Goal: Information Seeking & Learning: Compare options

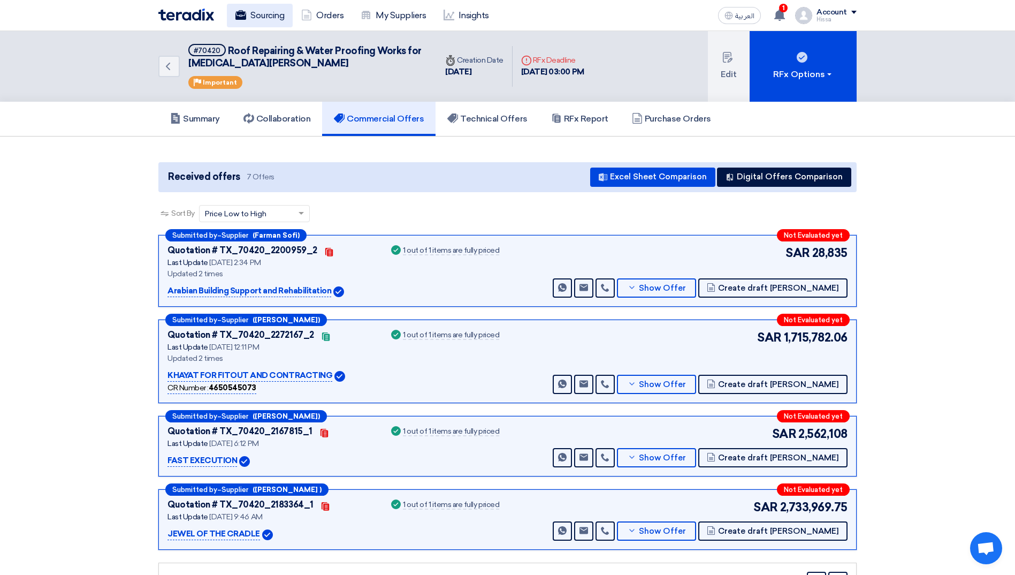
click at [258, 11] on link "Sourcing" at bounding box center [260, 16] width 66 height 24
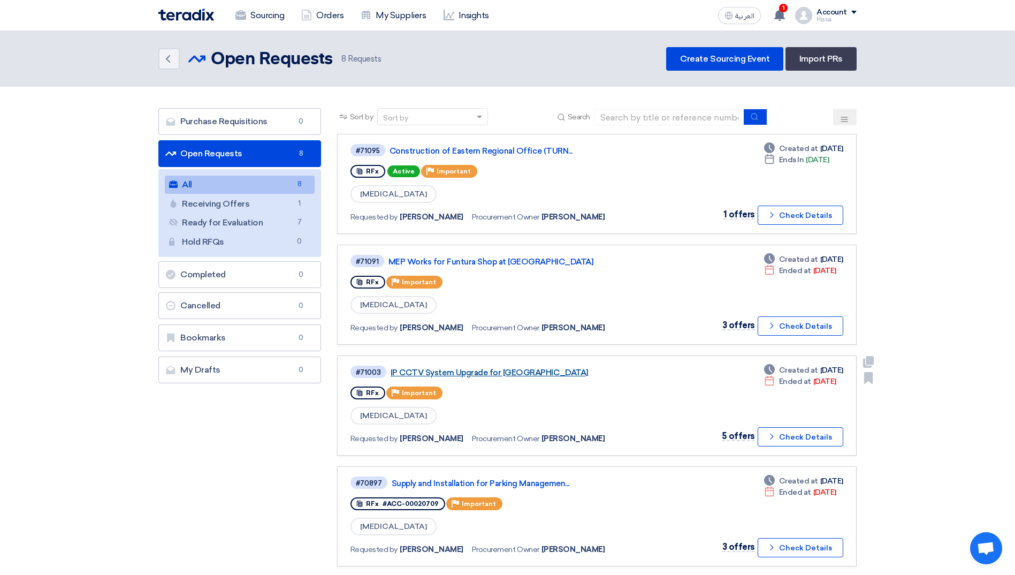
click at [481, 368] on link "IP CCTV System Upgrade for [GEOGRAPHIC_DATA]" at bounding box center [525, 373] width 268 height 10
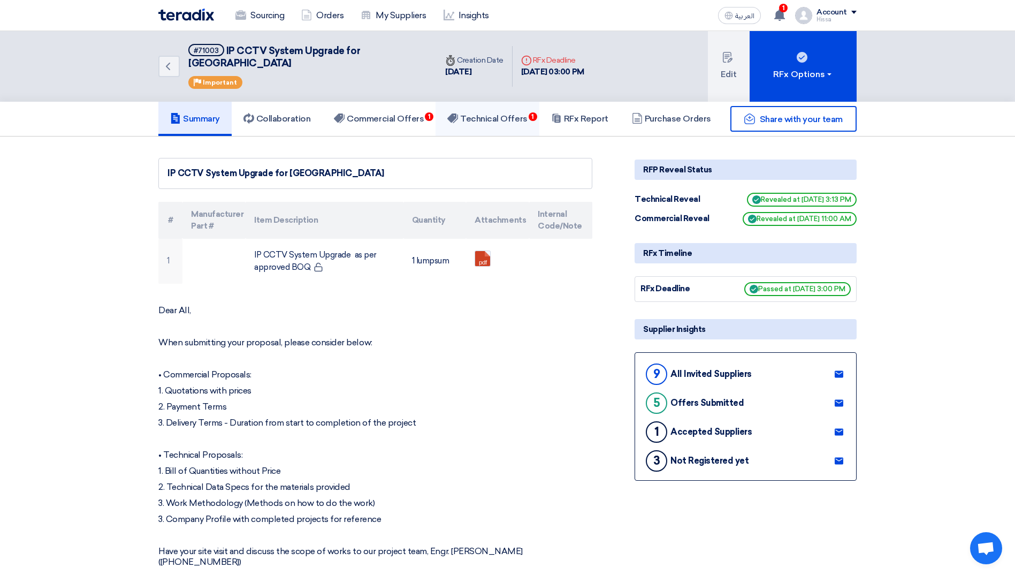
click at [491, 113] on h5 "Technical Offers 1" at bounding box center [487, 118] width 80 height 11
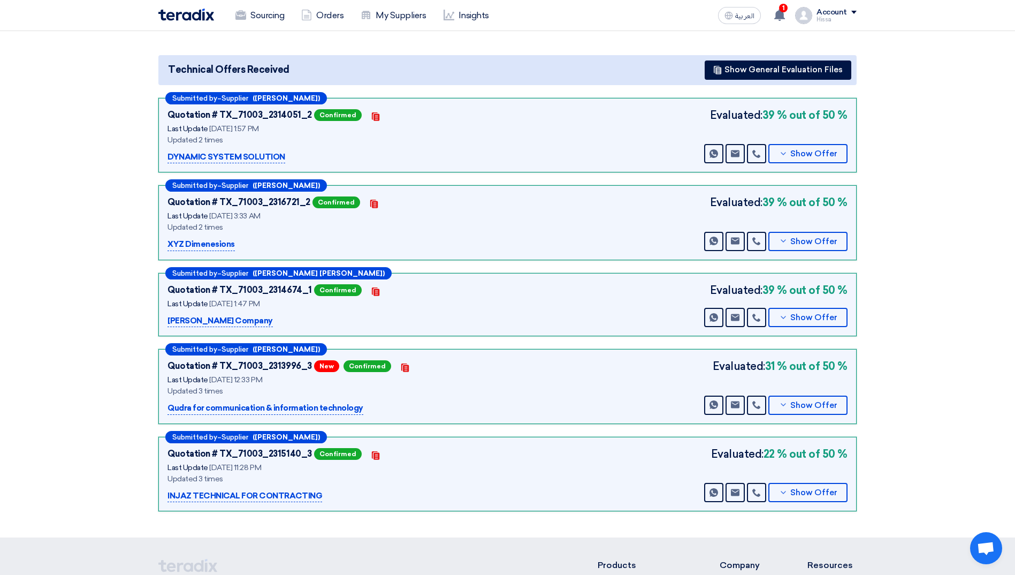
scroll to position [54, 0]
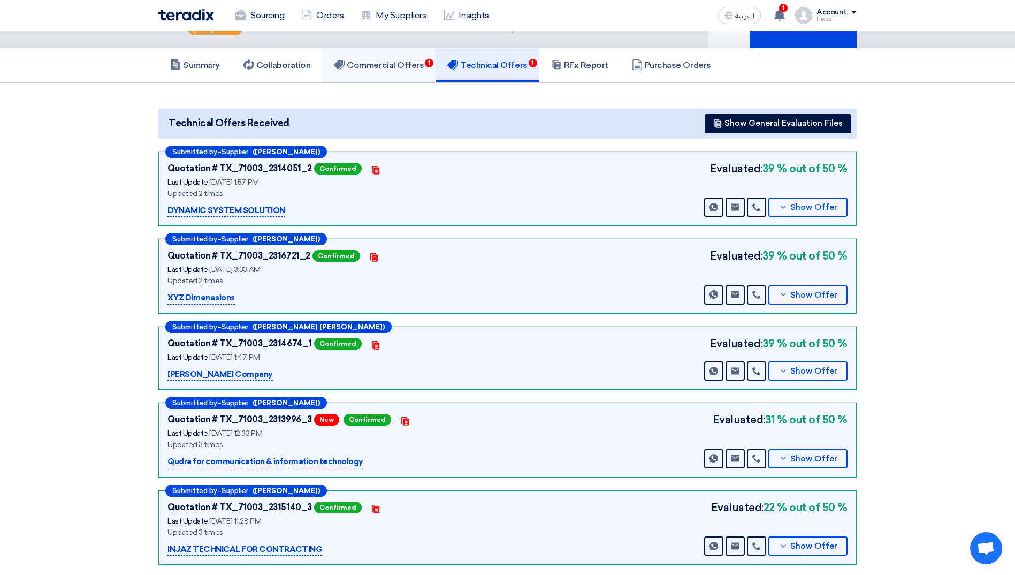
click at [407, 48] on link "Commercial Offers 1" at bounding box center [378, 65] width 113 height 34
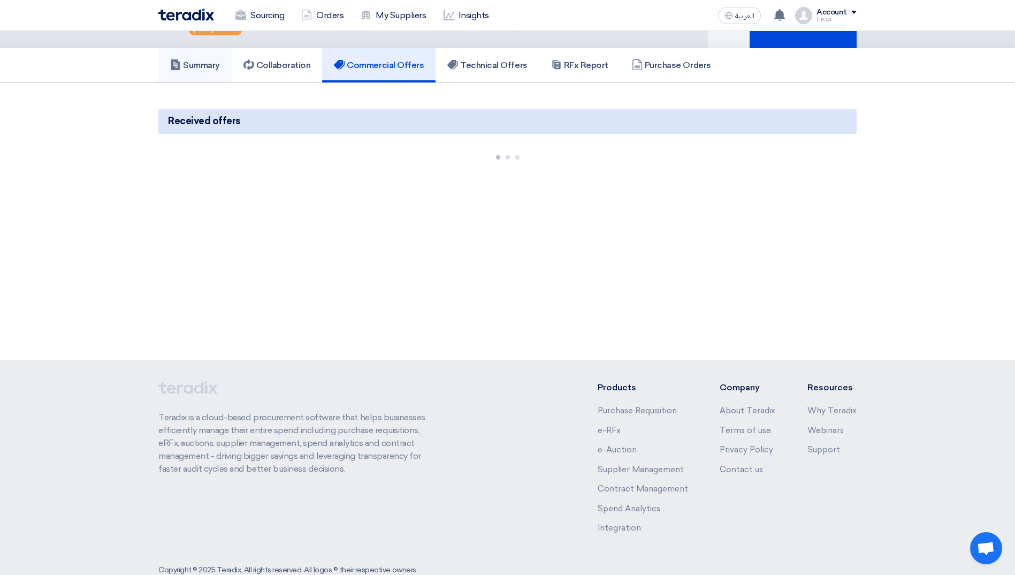
click at [214, 60] on h5 "Summary" at bounding box center [195, 65] width 50 height 11
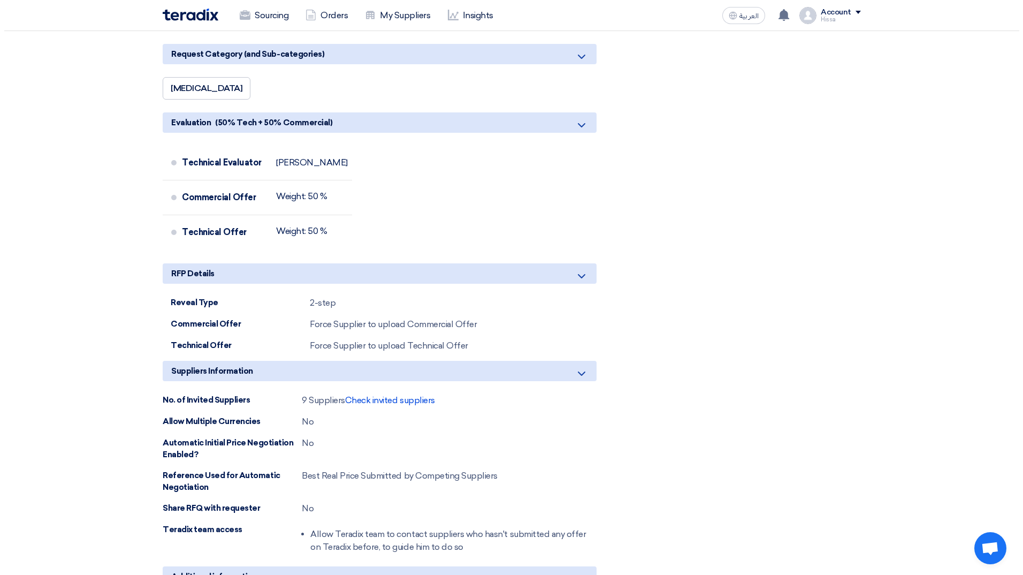
scroll to position [856, 0]
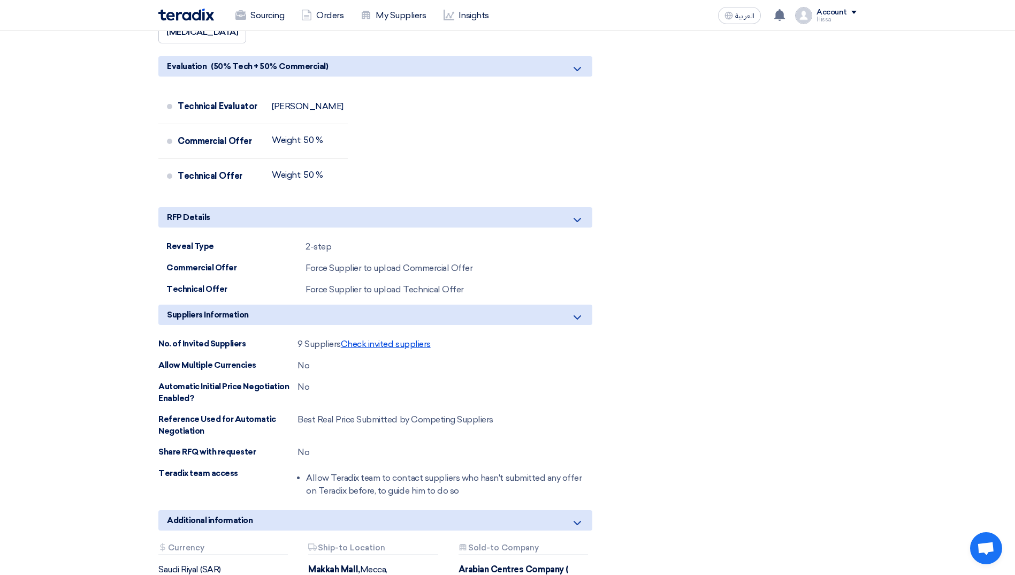
click at [392, 339] on span "Check invited suppliers" at bounding box center [386, 344] width 90 height 10
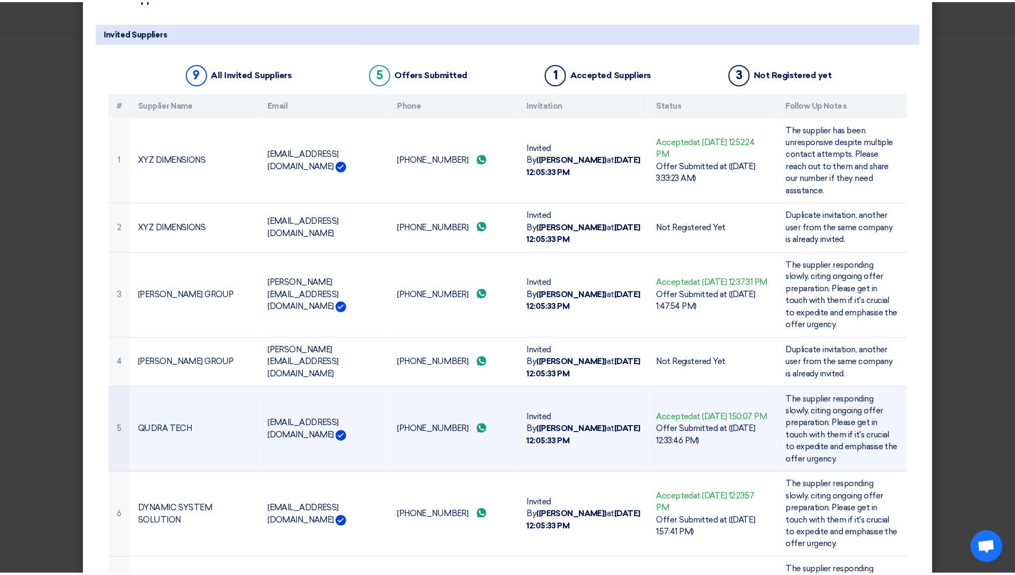
scroll to position [0, 0]
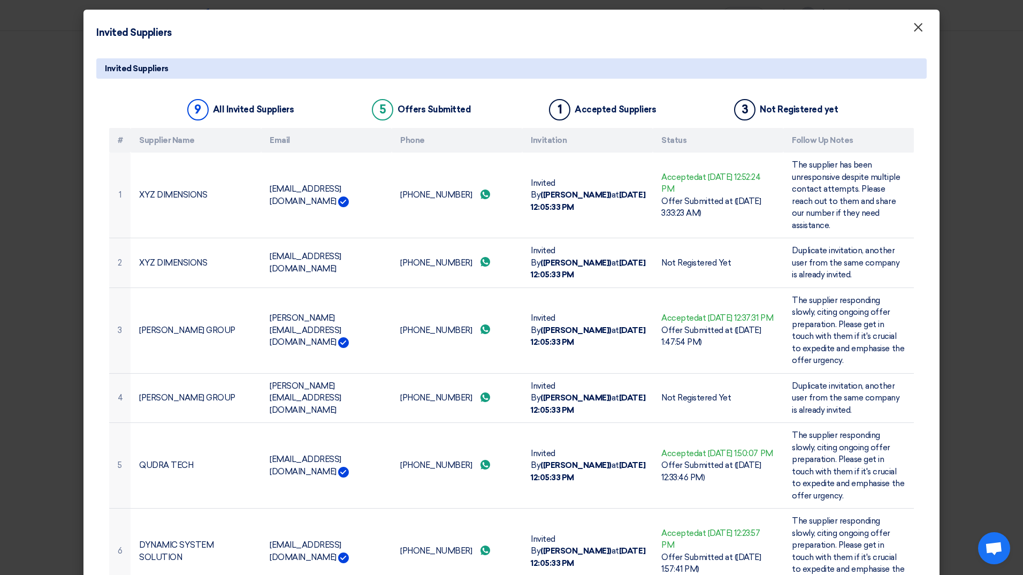
click at [915, 24] on span "×" at bounding box center [918, 29] width 11 height 21
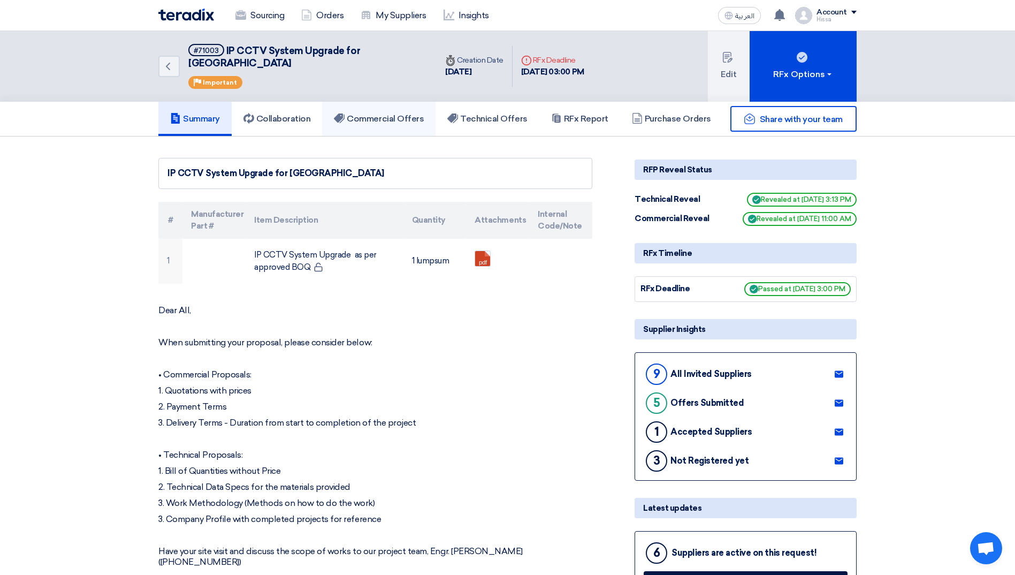
click at [415, 113] on h5 "Commercial Offers" at bounding box center [379, 118] width 90 height 11
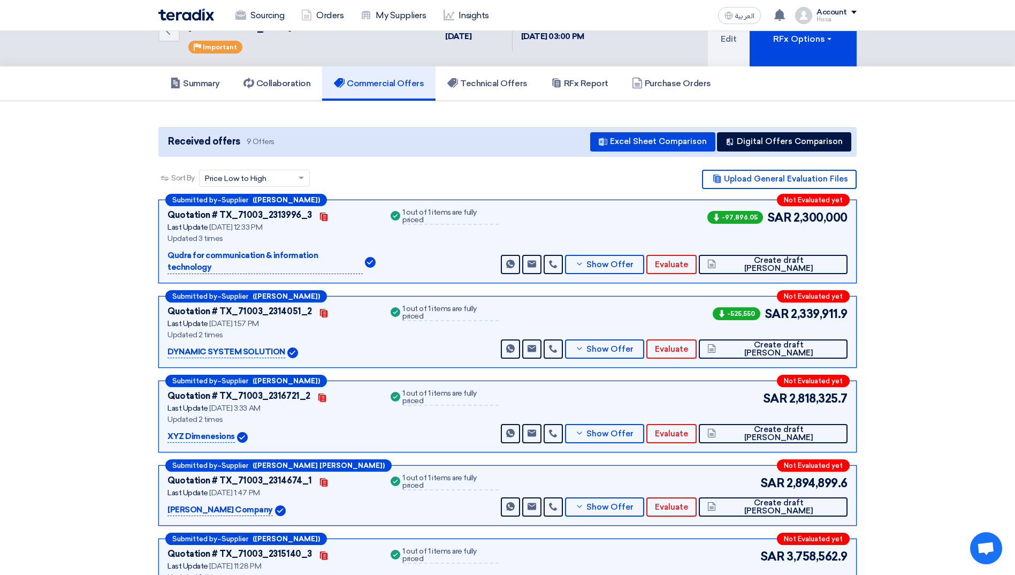
scroll to position [54, 0]
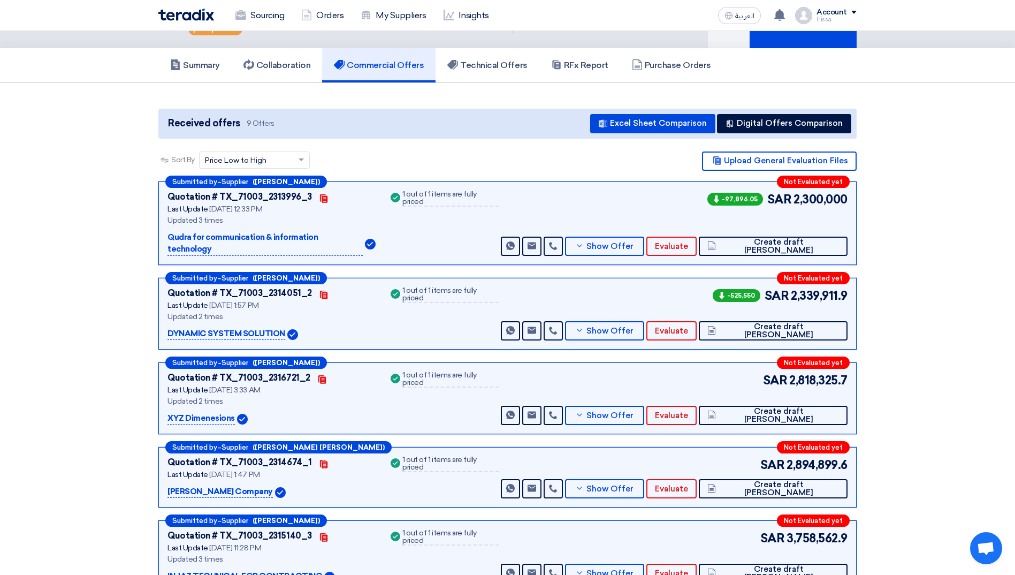
drag, startPoint x: 906, startPoint y: 216, endPoint x: 859, endPoint y: 180, distance: 58.9
click at [906, 216] on section "Received offers 9 Offers Excel Sheet Comparison Digital Offers Comparison Sort …" at bounding box center [507, 451] width 1015 height 736
click at [784, 114] on button "Digital Offers Comparison" at bounding box center [784, 123] width 134 height 19
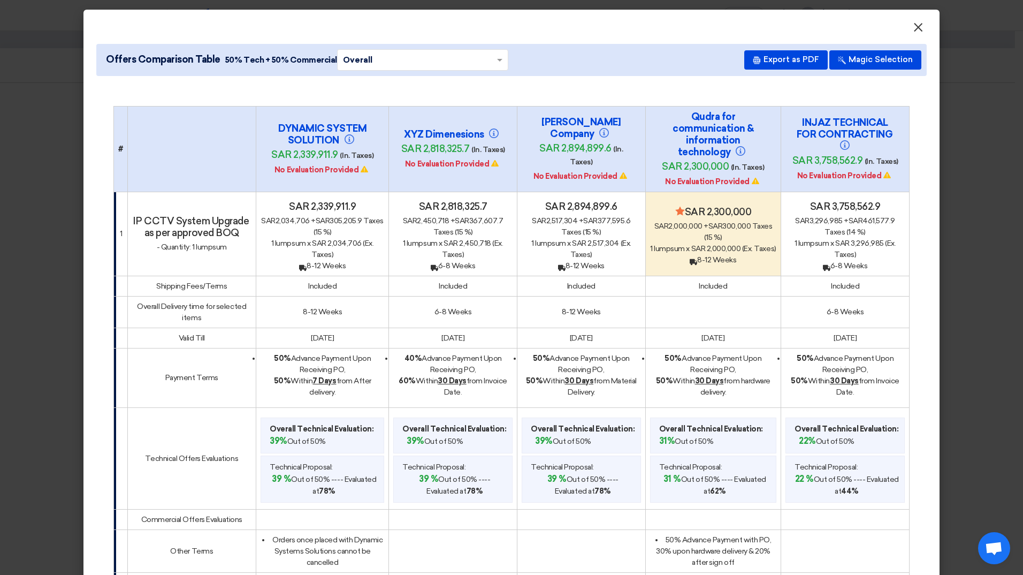
click at [916, 28] on span "×" at bounding box center [918, 29] width 11 height 21
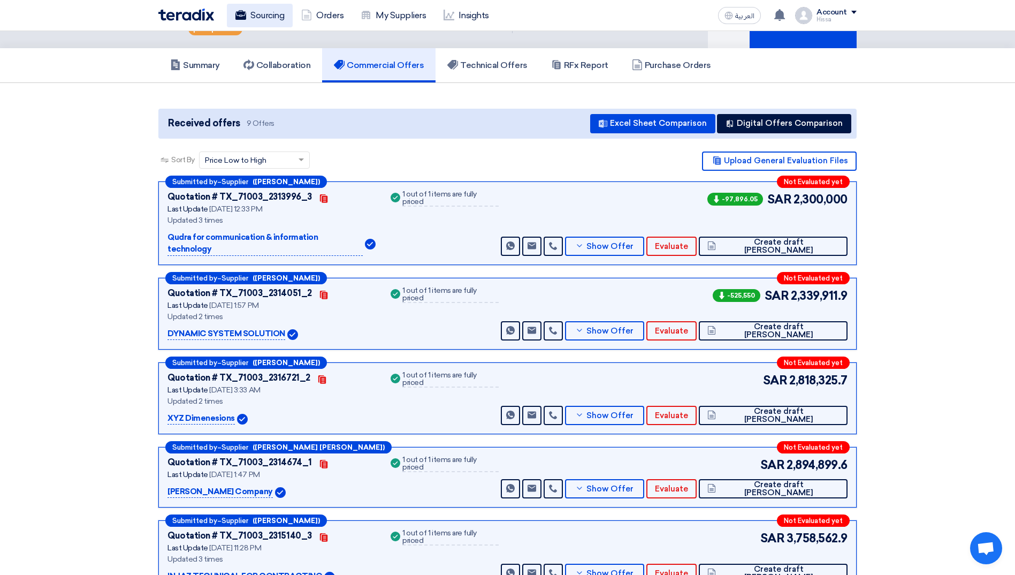
click at [248, 17] on link "Sourcing" at bounding box center [260, 16] width 66 height 24
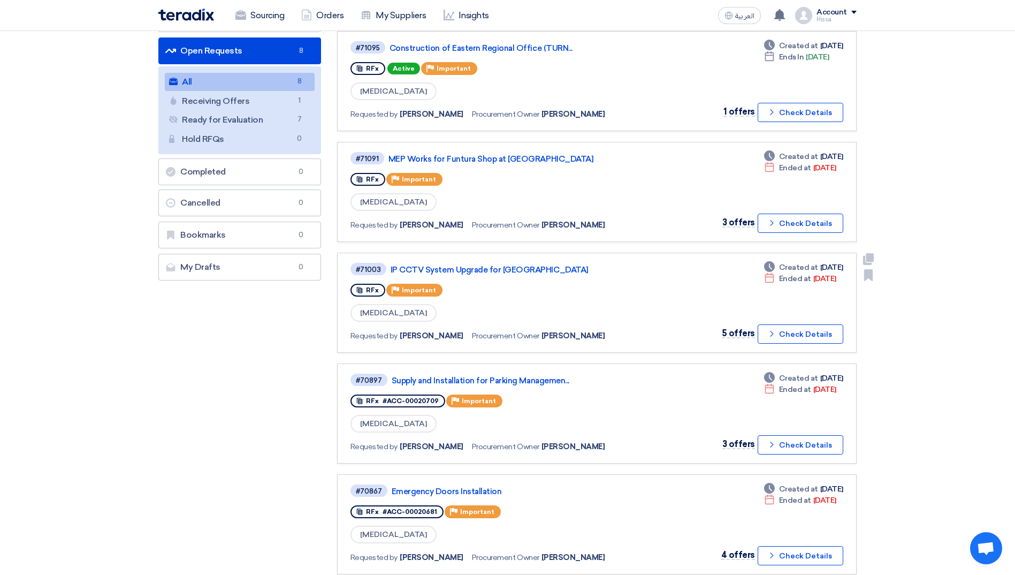
scroll to position [107, 0]
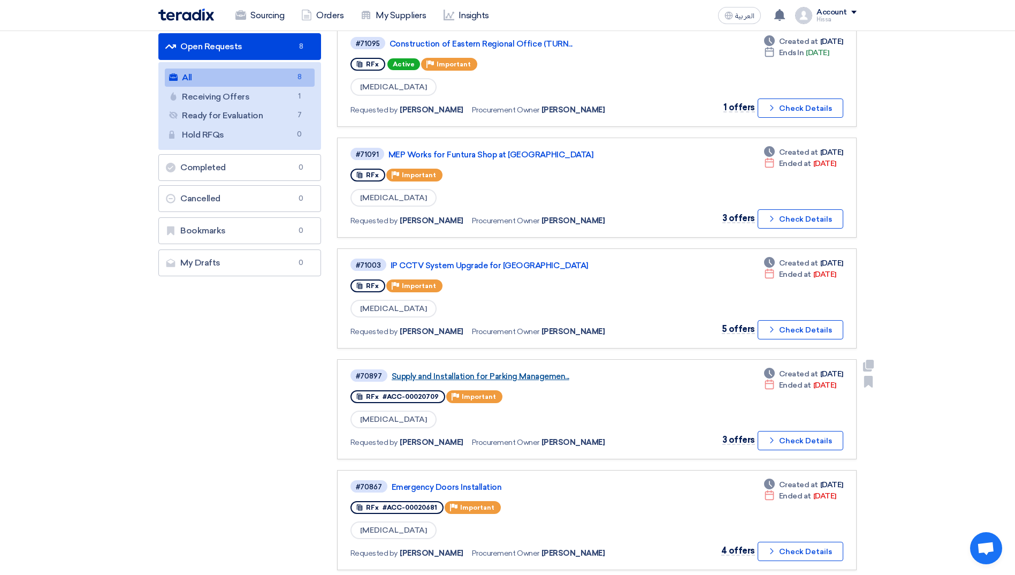
click at [466, 376] on link "Supply and Installation for Parking Managemen..." at bounding box center [526, 376] width 268 height 10
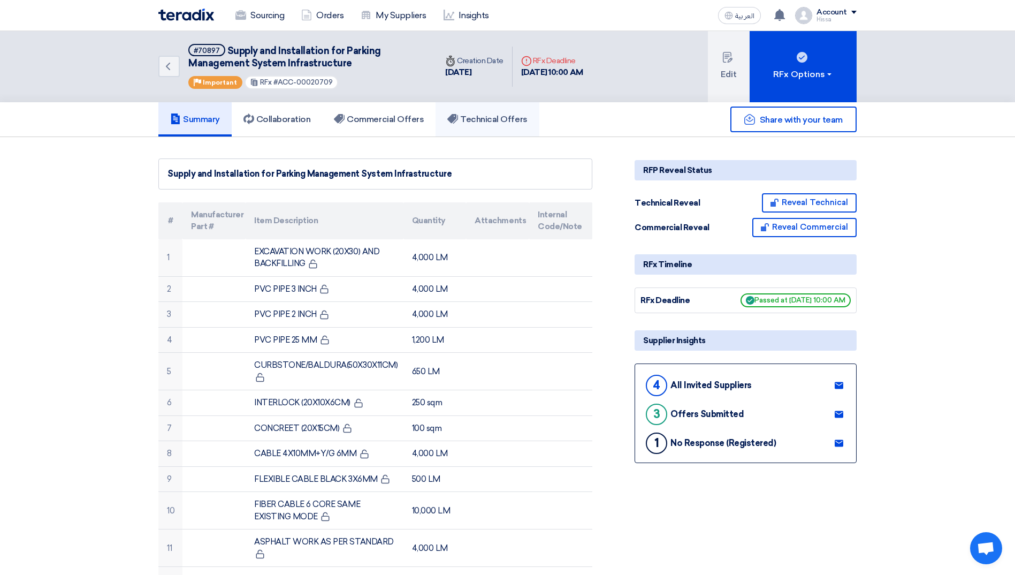
click at [470, 123] on h5 "Technical Offers" at bounding box center [487, 119] width 80 height 11
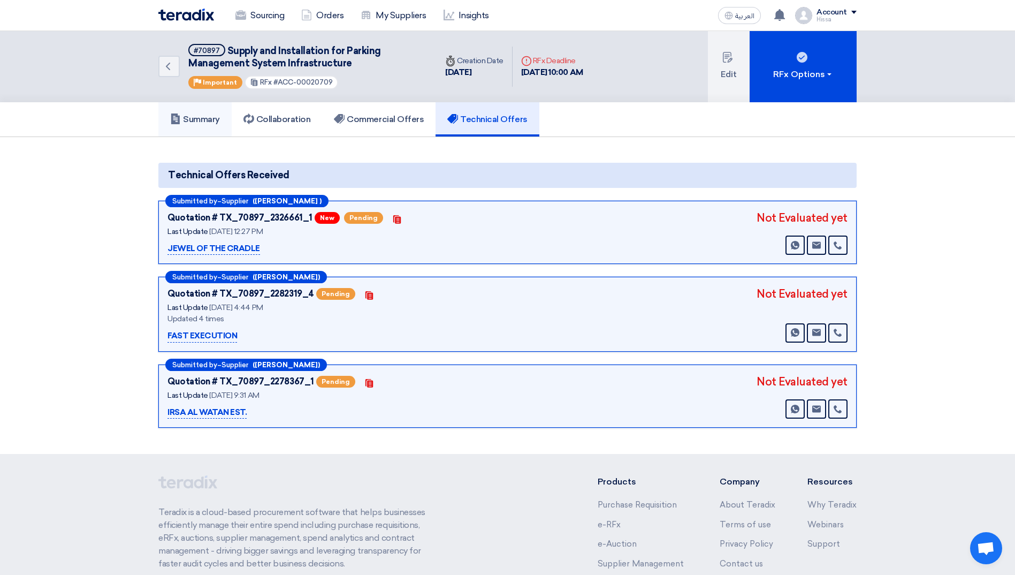
click at [200, 119] on h5 "Summary" at bounding box center [195, 119] width 50 height 11
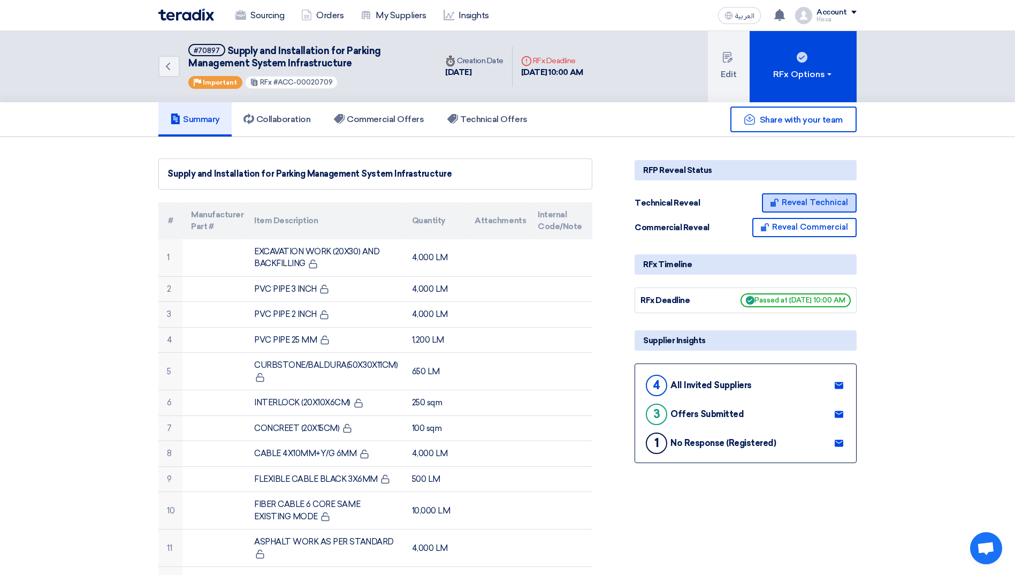
click at [789, 204] on button "Reveal Technical" at bounding box center [809, 202] width 95 height 19
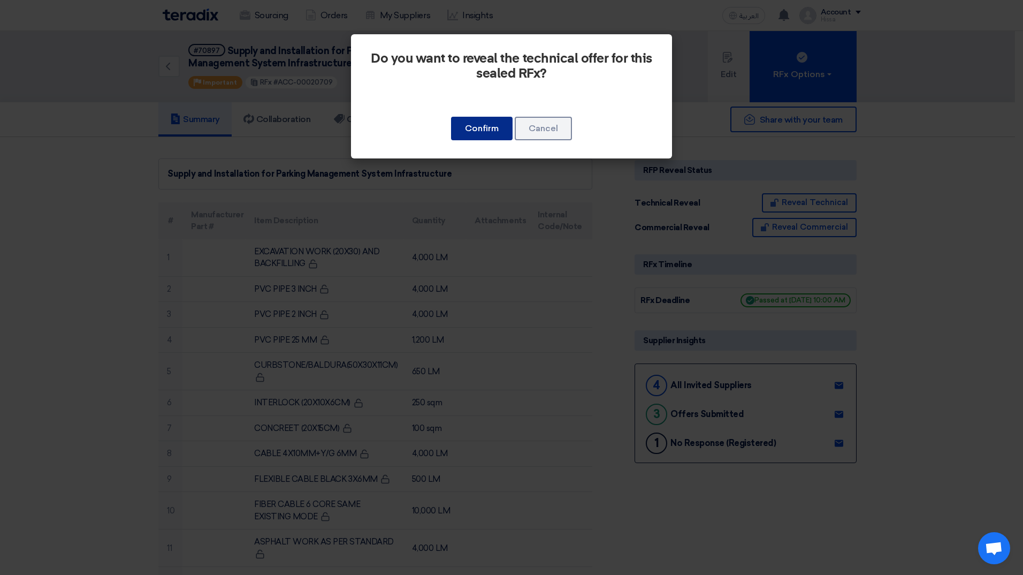
click at [488, 126] on button "Confirm" at bounding box center [482, 129] width 62 height 24
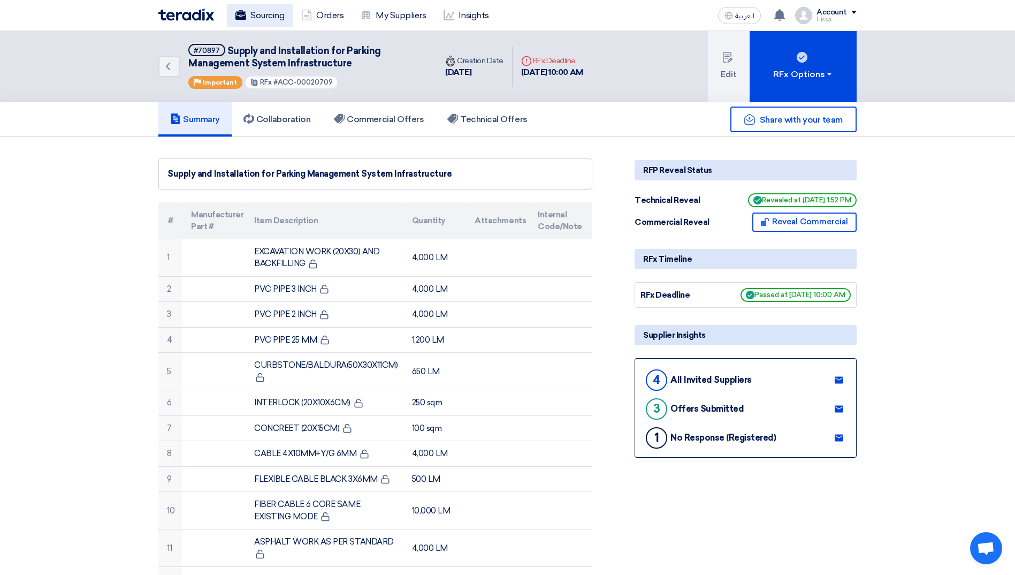
click at [269, 19] on link "Sourcing" at bounding box center [260, 16] width 66 height 24
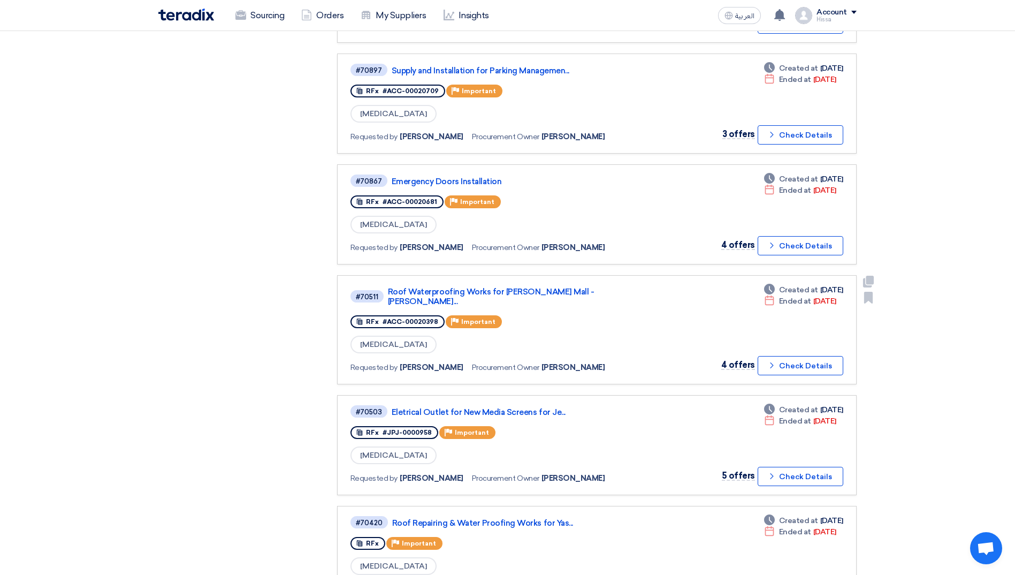
scroll to position [482, 0]
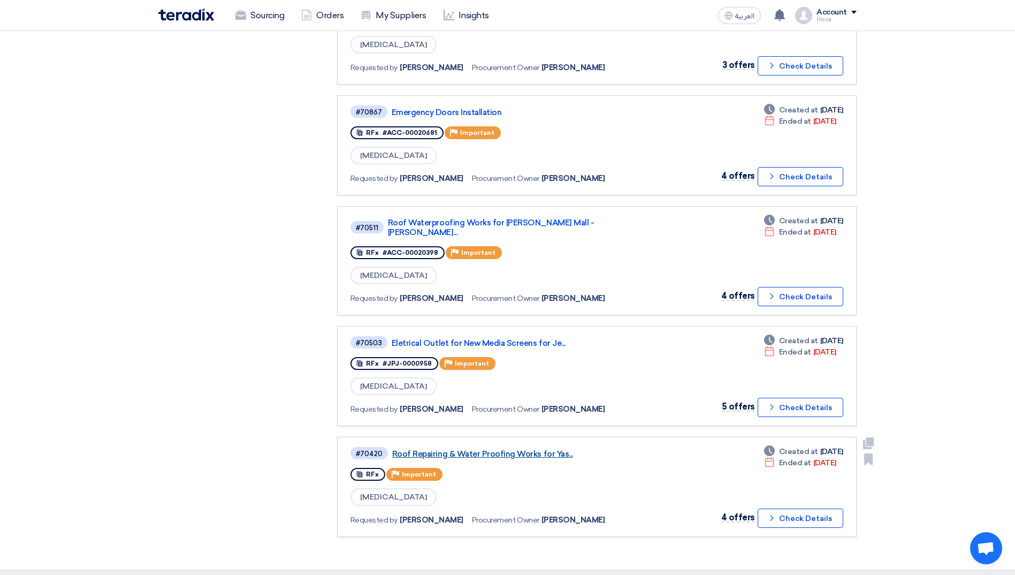
click at [507, 449] on link "Roof Repairing & Water Proofing Works for Yas..." at bounding box center [526, 454] width 268 height 10
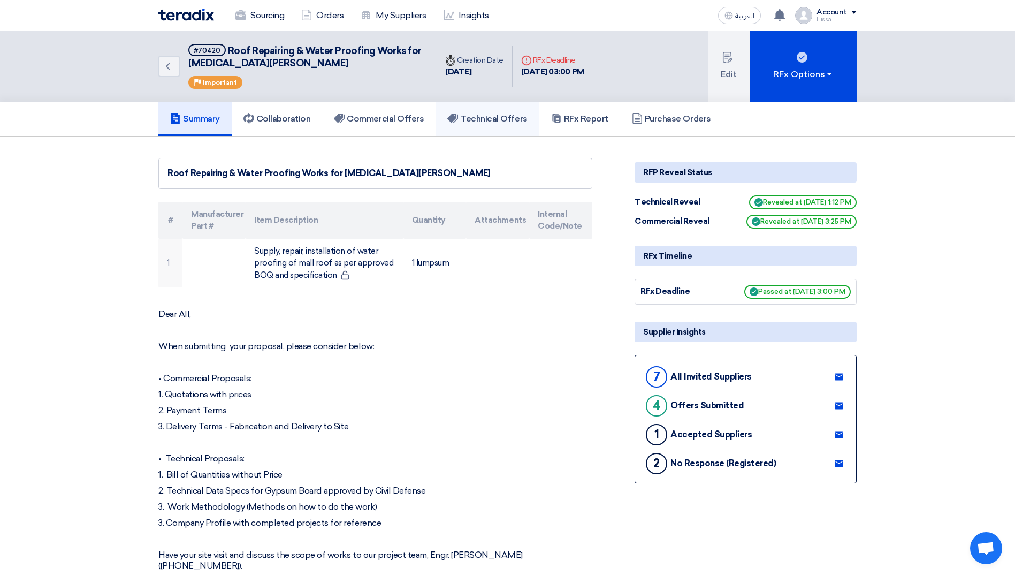
click at [477, 123] on h5 "Technical Offers" at bounding box center [487, 118] width 80 height 11
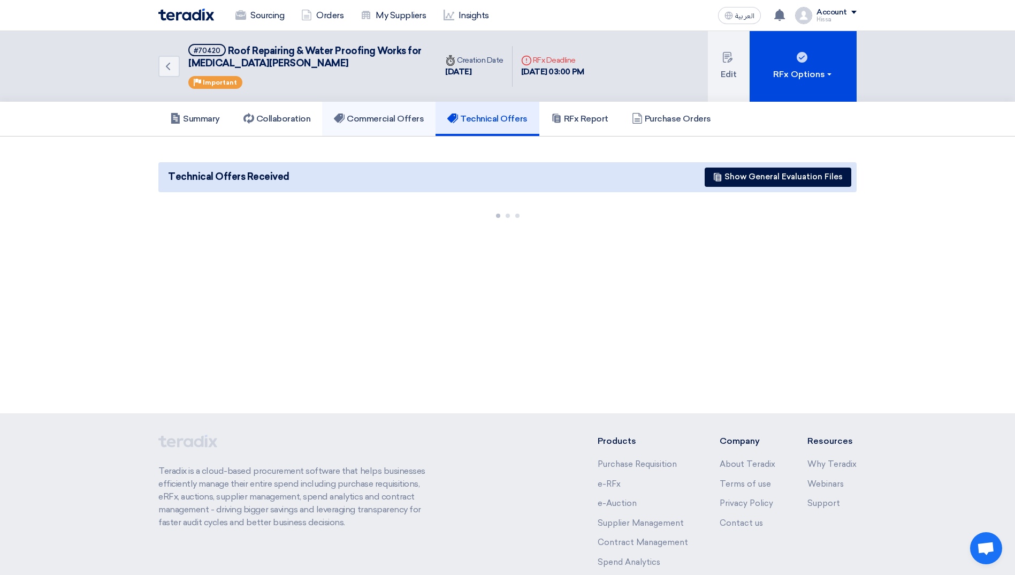
click at [377, 117] on h5 "Commercial Offers" at bounding box center [379, 118] width 90 height 11
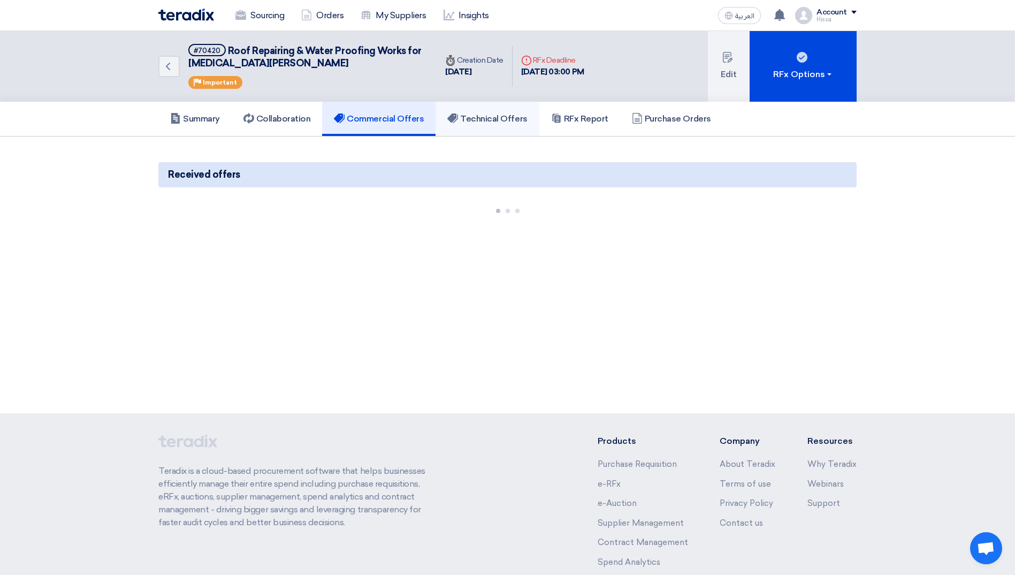
click at [485, 120] on h5 "Technical Offers" at bounding box center [487, 118] width 80 height 11
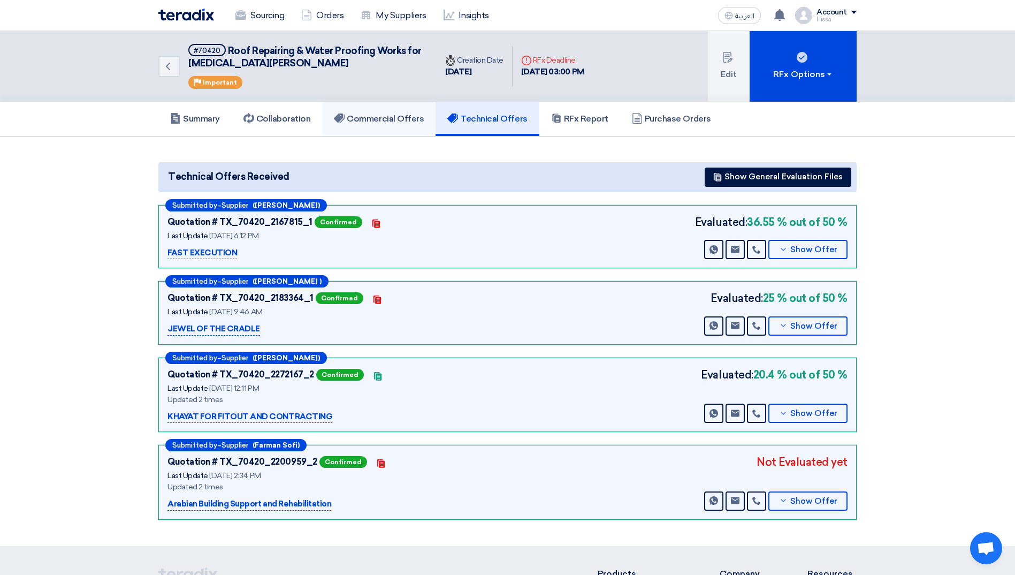
click at [402, 124] on link "Commercial Offers" at bounding box center [378, 119] width 113 height 34
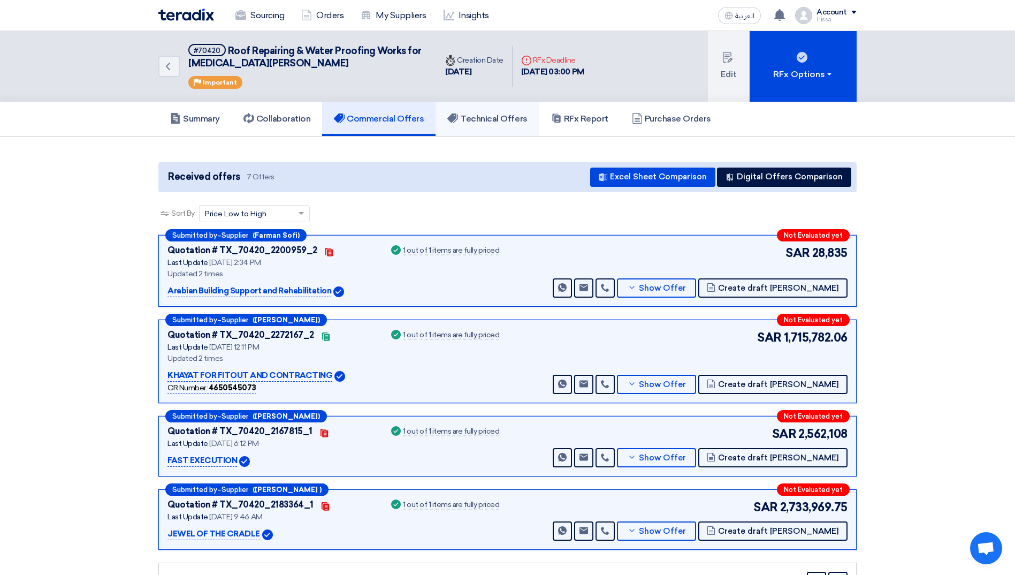
click at [475, 116] on h5 "Technical Offers" at bounding box center [487, 118] width 80 height 11
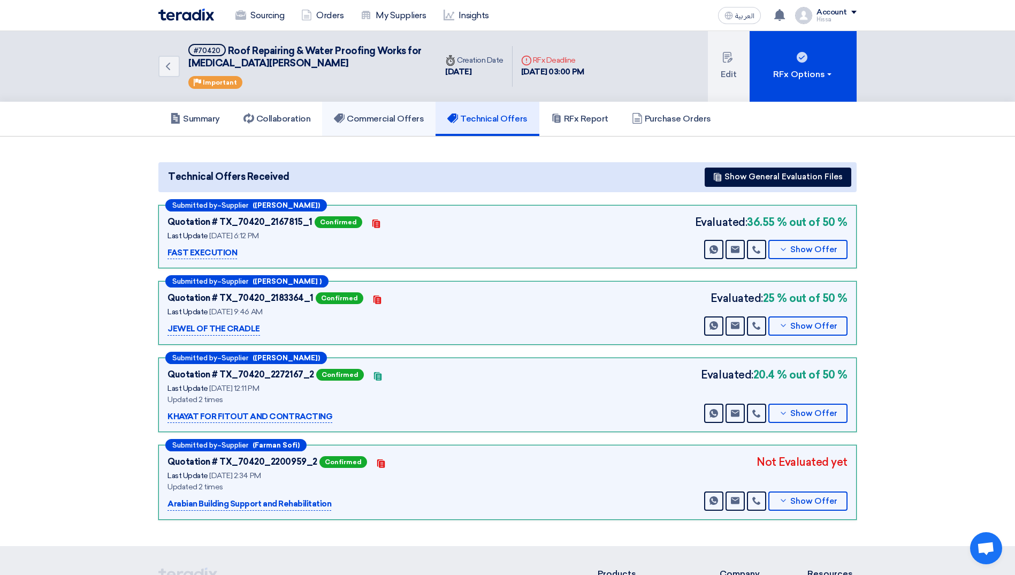
click at [372, 124] on link "Commercial Offers" at bounding box center [378, 119] width 113 height 34
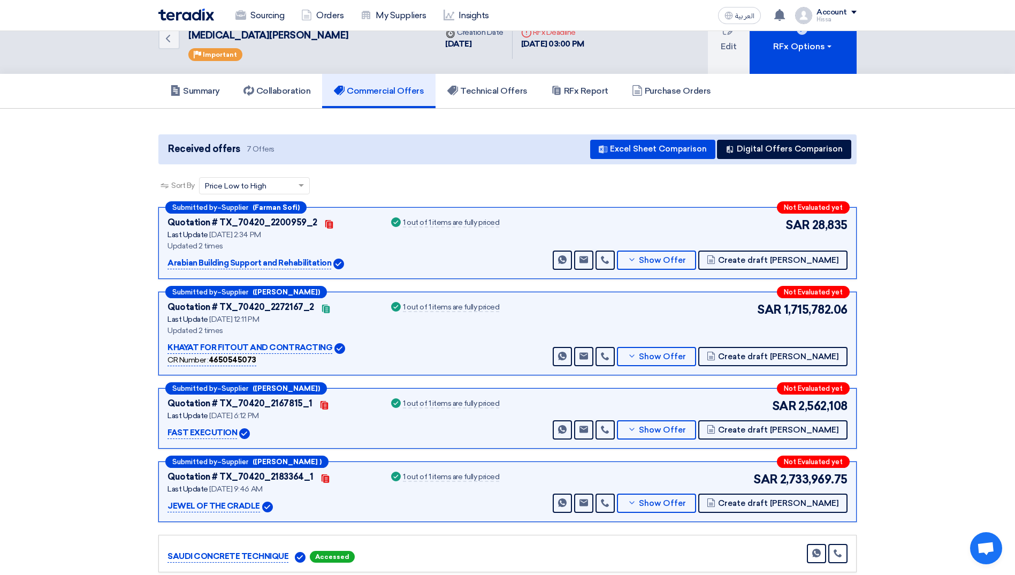
scroll to position [54, 0]
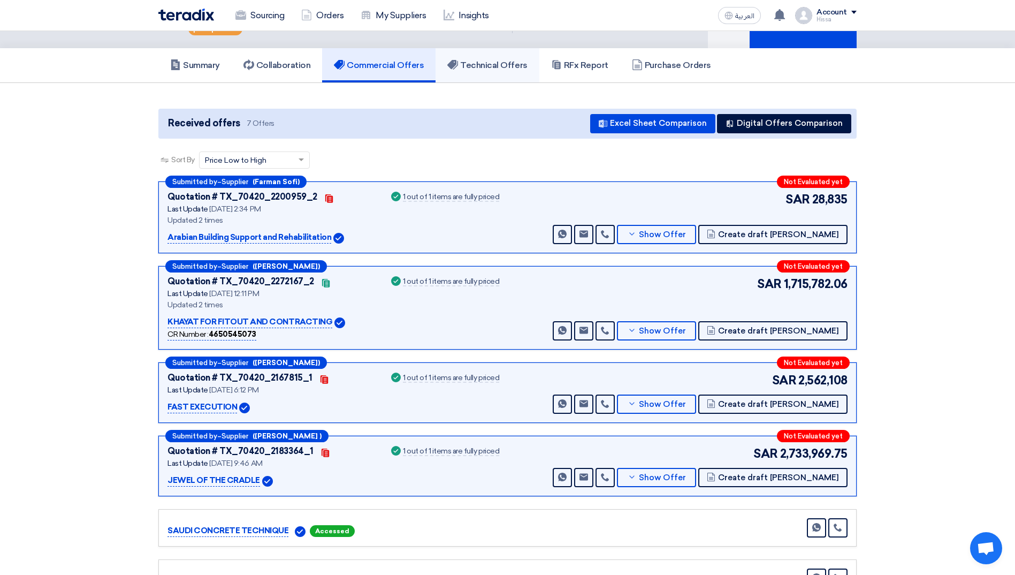
click at [479, 69] on h5 "Technical Offers" at bounding box center [487, 65] width 80 height 11
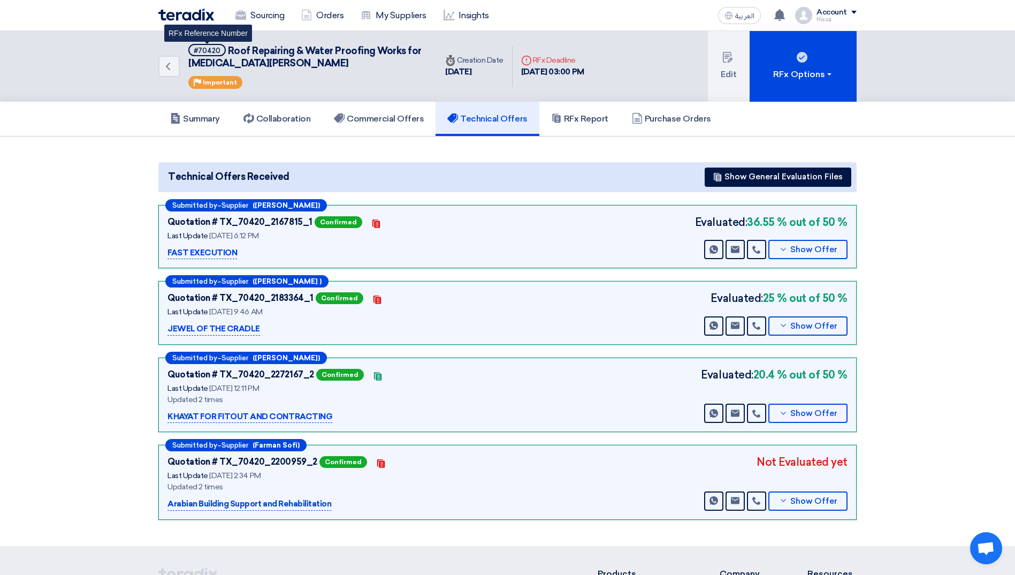
click at [203, 51] on div "#70420" at bounding box center [207, 50] width 27 height 7
drag, startPoint x: 193, startPoint y: 52, endPoint x: 223, endPoint y: 54, distance: 30.5
click at [223, 54] on h5 "#70420 Roof Repairing & Water Proofing Works for [MEDICAL_DATA][PERSON_NAME]" at bounding box center [305, 57] width 235 height 26
copy div "#70420"
drag, startPoint x: 229, startPoint y: 47, endPoint x: 244, endPoint y: 60, distance: 20.1
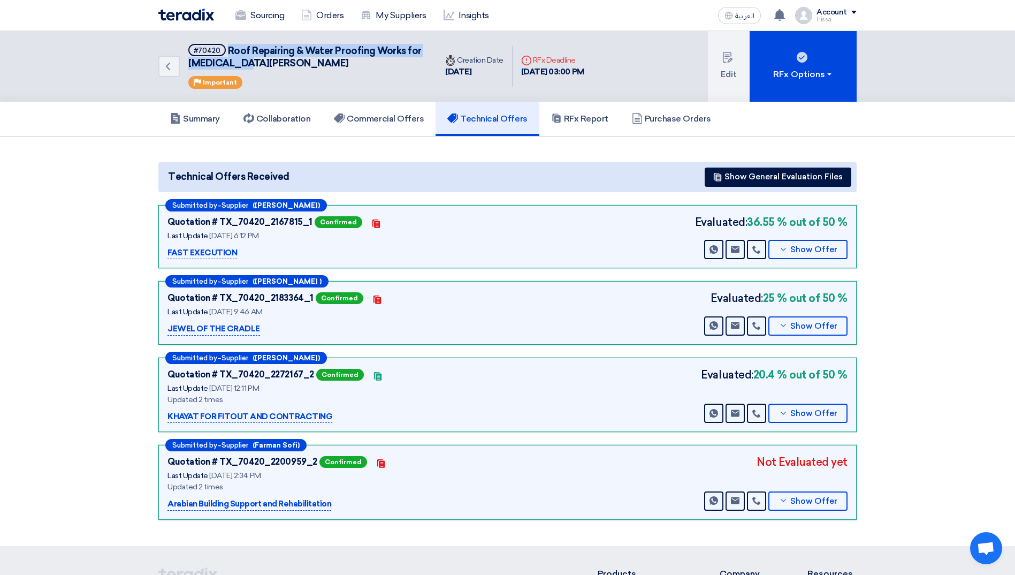
click at [244, 60] on h5 "#70420 Roof Repairing & Water Proofing Works for [MEDICAL_DATA][PERSON_NAME]" at bounding box center [305, 57] width 235 height 26
copy span "Roof Repairing & Water Proofing Works for [MEDICAL_DATA][PERSON_NAME]"
click at [268, 18] on link "Sourcing" at bounding box center [260, 16] width 66 height 24
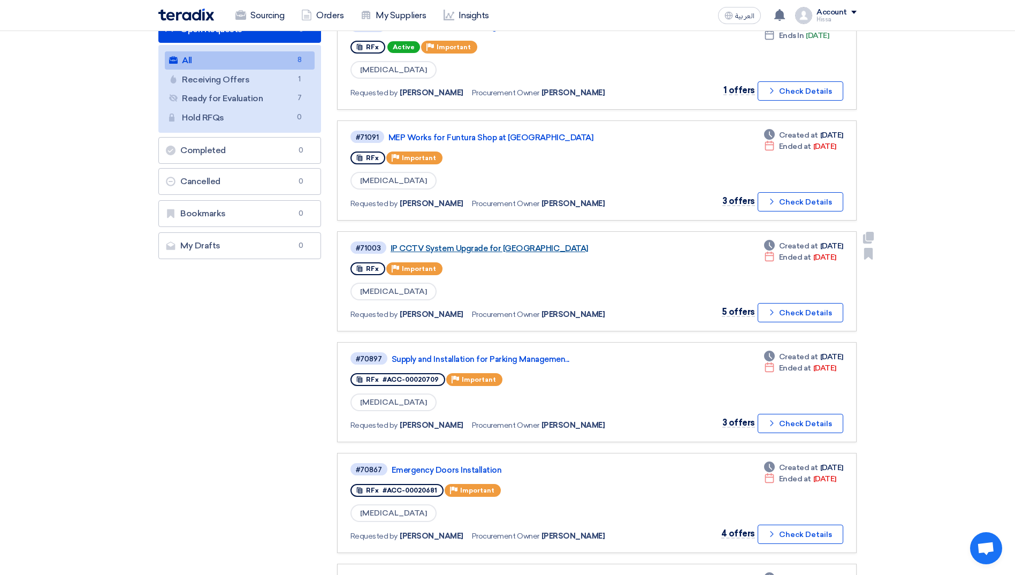
scroll to position [161, 0]
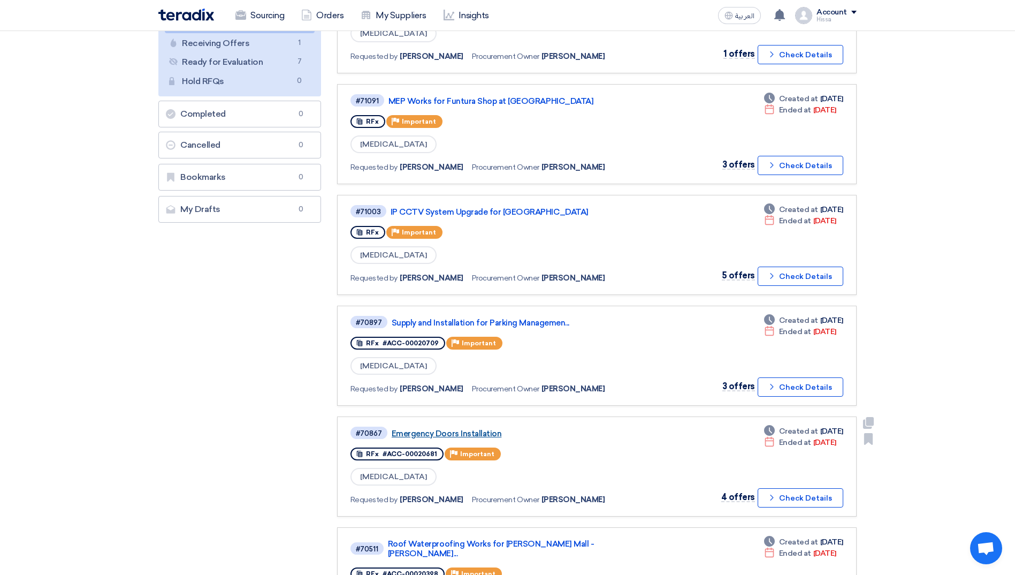
click at [468, 434] on link "Emergency Doors Installation" at bounding box center [526, 434] width 268 height 10
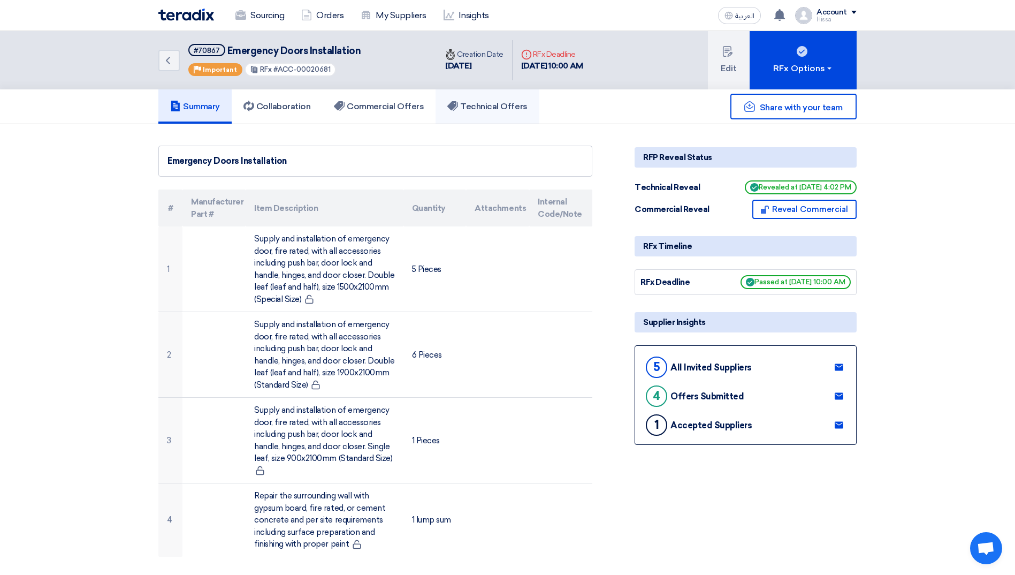
click at [497, 107] on h5 "Technical Offers" at bounding box center [487, 106] width 80 height 11
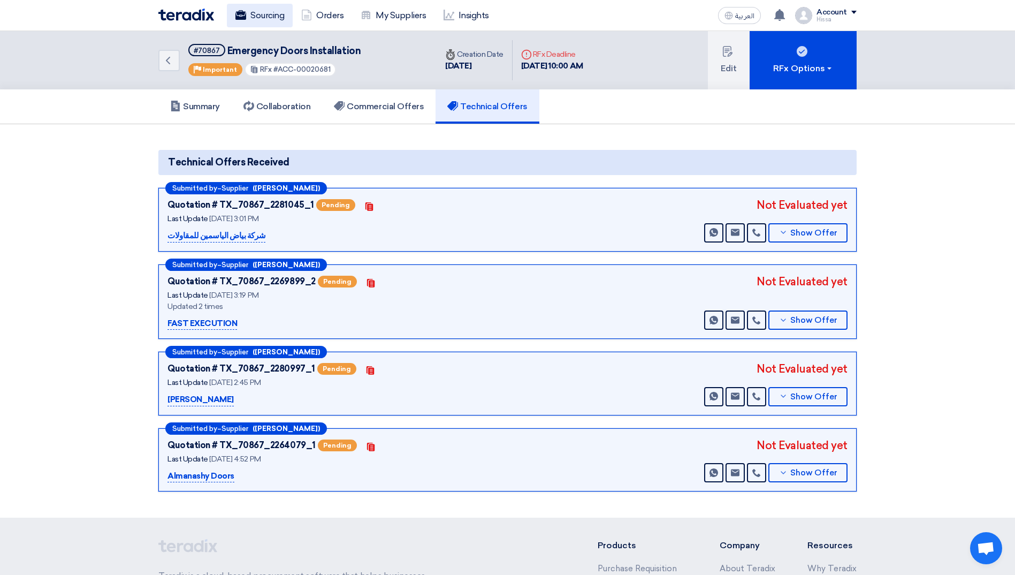
click at [264, 17] on link "Sourcing" at bounding box center [260, 16] width 66 height 24
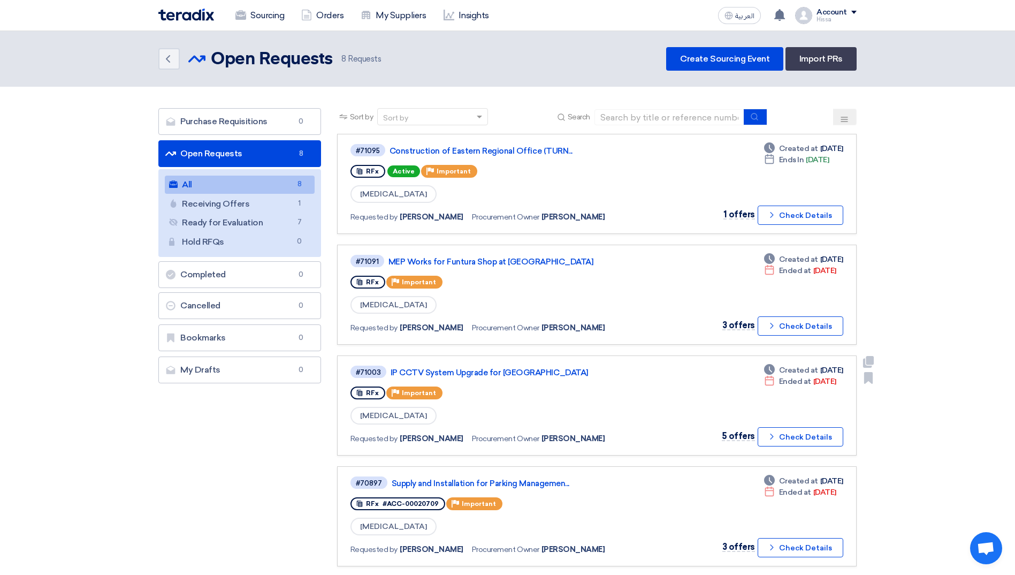
scroll to position [54, 0]
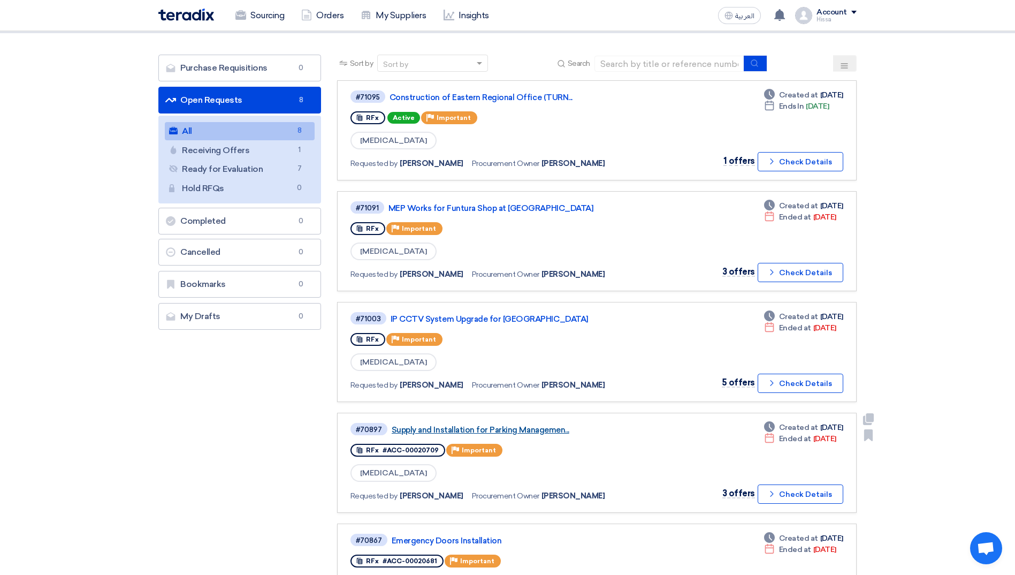
click at [545, 431] on link "Supply and Installation for Parking Managemen..." at bounding box center [526, 430] width 268 height 10
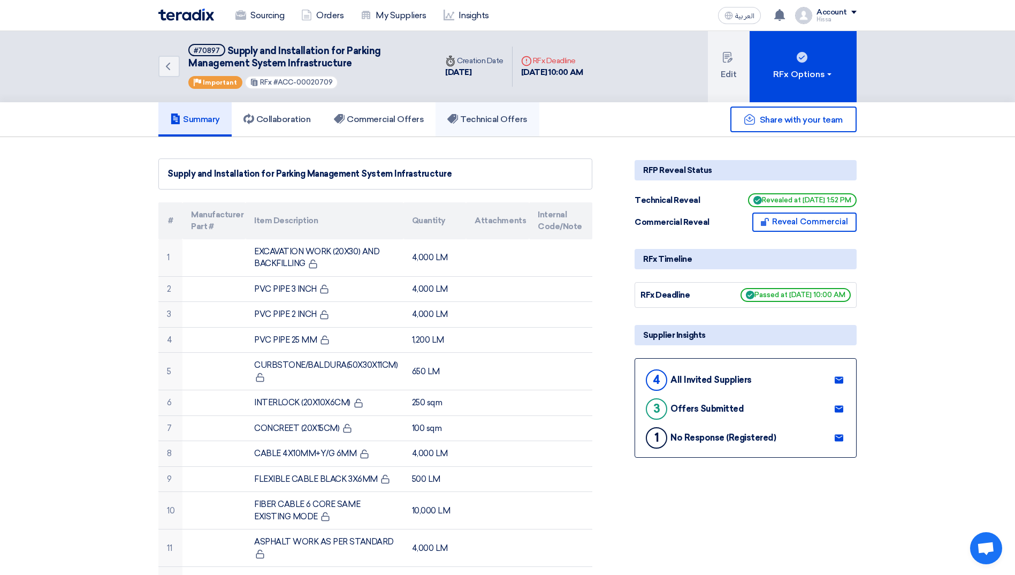
click at [503, 121] on h5 "Technical Offers" at bounding box center [487, 119] width 80 height 11
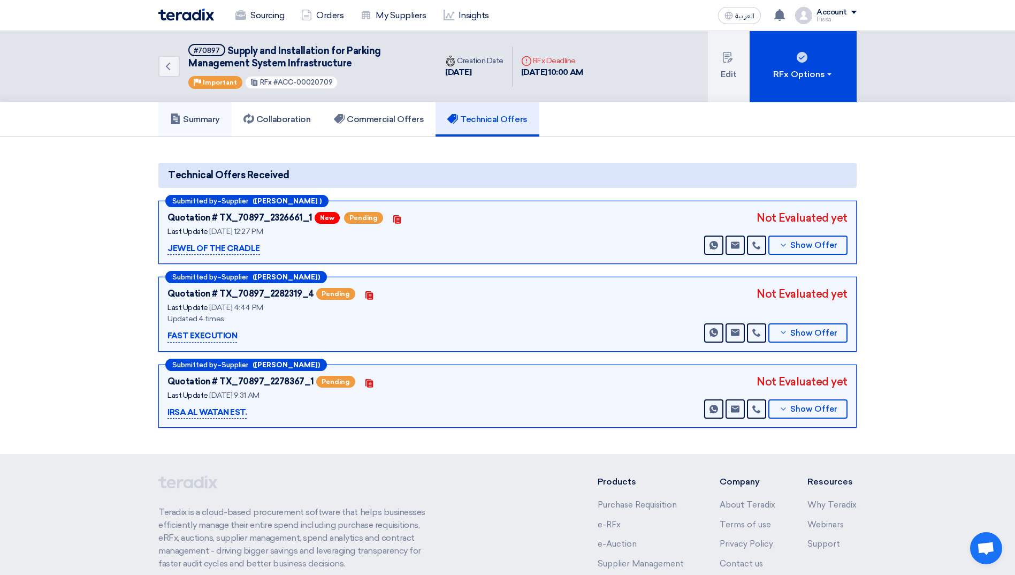
click at [194, 116] on h5 "Summary" at bounding box center [195, 119] width 50 height 11
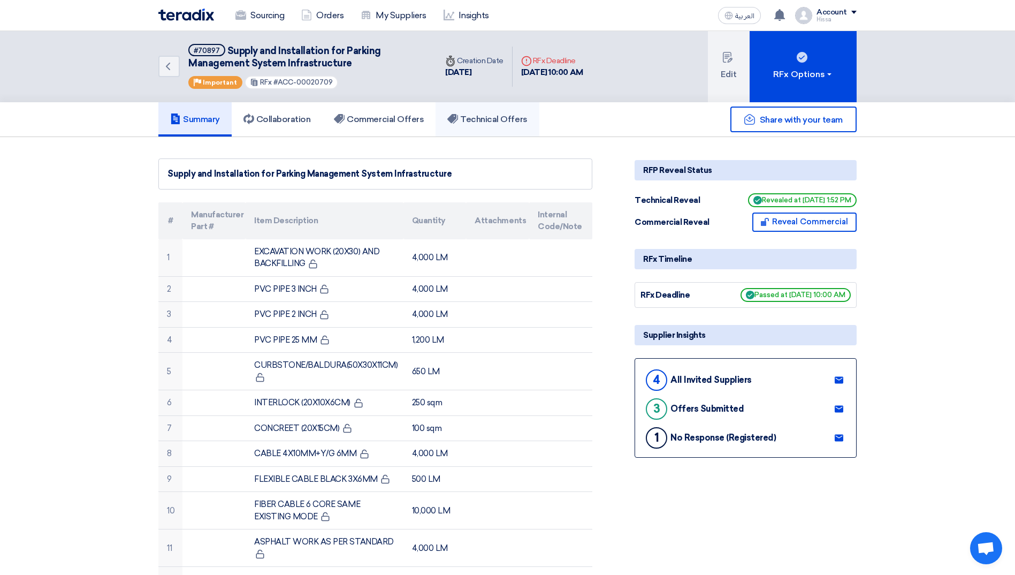
click at [485, 119] on h5 "Technical Offers" at bounding box center [487, 119] width 80 height 11
